Goal: Task Accomplishment & Management: Manage account settings

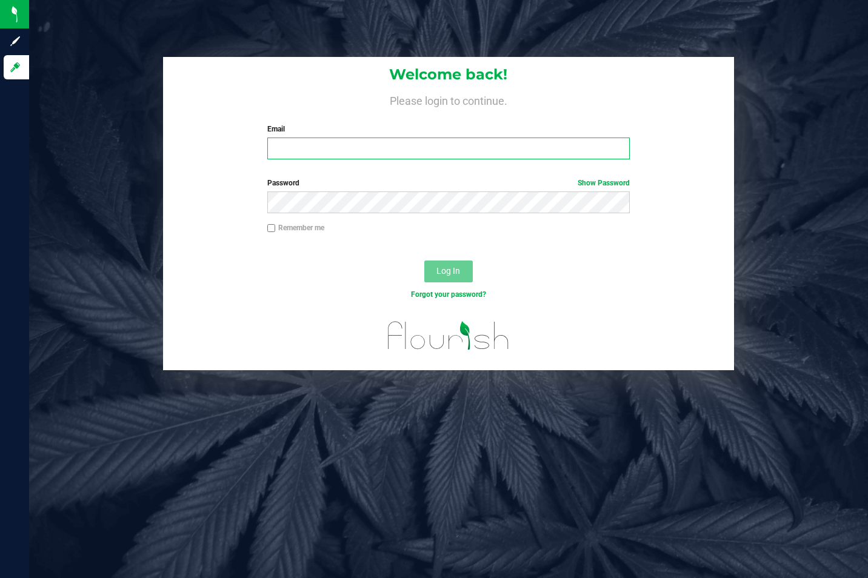
click at [370, 145] on input "Email" at bounding box center [448, 149] width 363 height 22
type input "[EMAIL_ADDRESS][DOMAIN_NAME]"
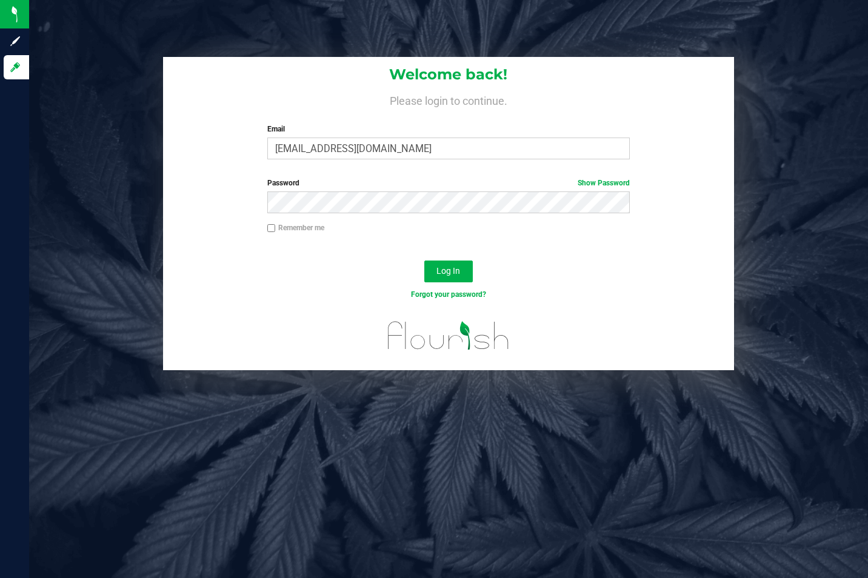
click at [312, 228] on label "Remember me" at bounding box center [295, 227] width 57 height 11
click at [276, 228] on input "Remember me" at bounding box center [271, 228] width 8 height 8
checkbox input "true"
click at [455, 267] on span "Log In" at bounding box center [448, 271] width 24 height 10
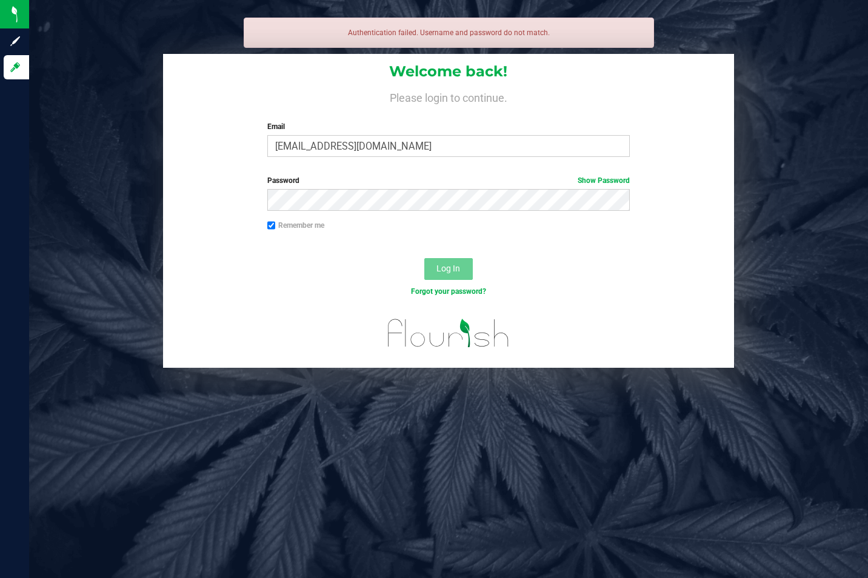
click at [576, 286] on div "Forgot your password?" at bounding box center [448, 291] width 381 height 11
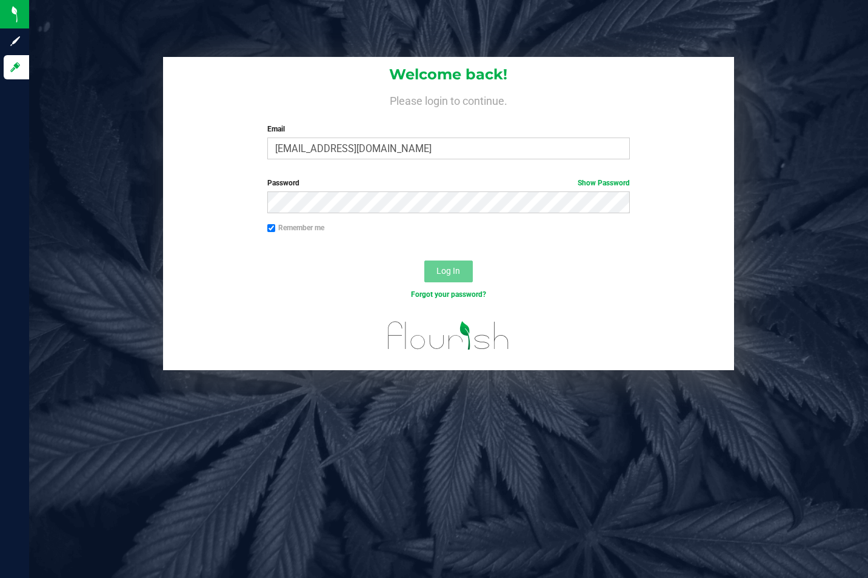
click at [461, 184] on label "Password Show Password" at bounding box center [448, 183] width 363 height 11
click at [459, 188] on label "Password Show Password" at bounding box center [448, 183] width 363 height 11
click at [439, 270] on span "Log In" at bounding box center [448, 271] width 24 height 10
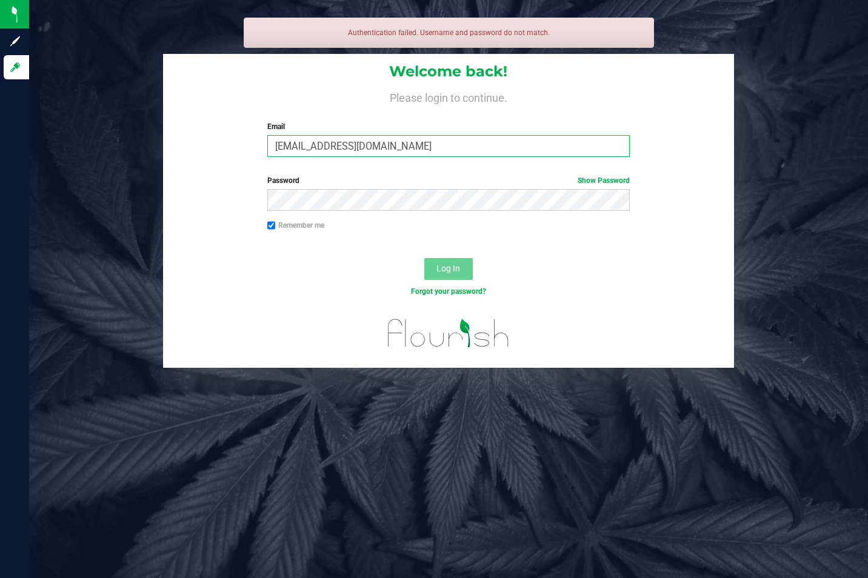
drag, startPoint x: 403, startPoint y: 139, endPoint x: 398, endPoint y: 145, distance: 7.8
click at [403, 140] on input "[EMAIL_ADDRESS][DOMAIN_NAME]" at bounding box center [448, 146] width 363 height 22
drag, startPoint x: 398, startPoint y: 145, endPoint x: 210, endPoint y: 136, distance: 188.1
click at [248, 141] on div "Welcome back! Please login to continue. Email [EMAIL_ADDRESS][DOMAIN_NAME] Requ…" at bounding box center [449, 110] width 572 height 112
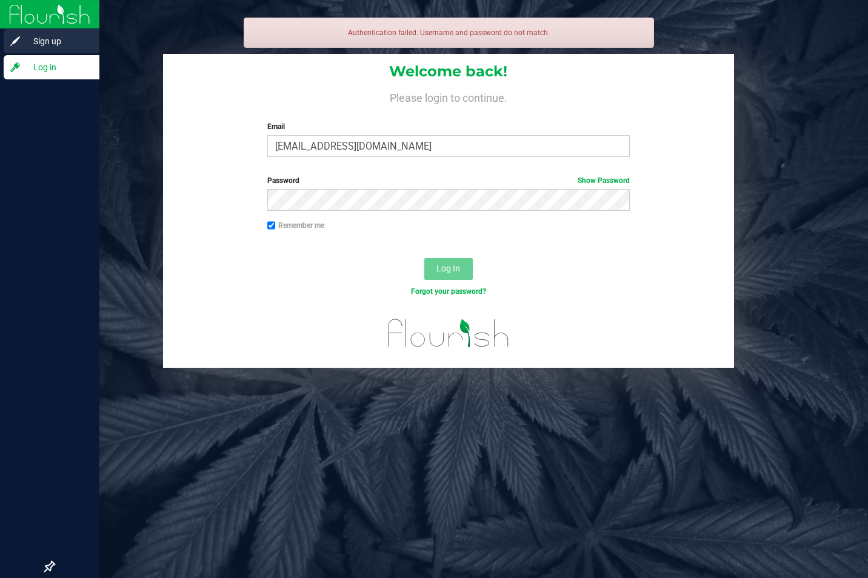
click at [8, 33] on div "Sign up" at bounding box center [52, 41] width 96 height 24
